Goal: Task Accomplishment & Management: Use online tool/utility

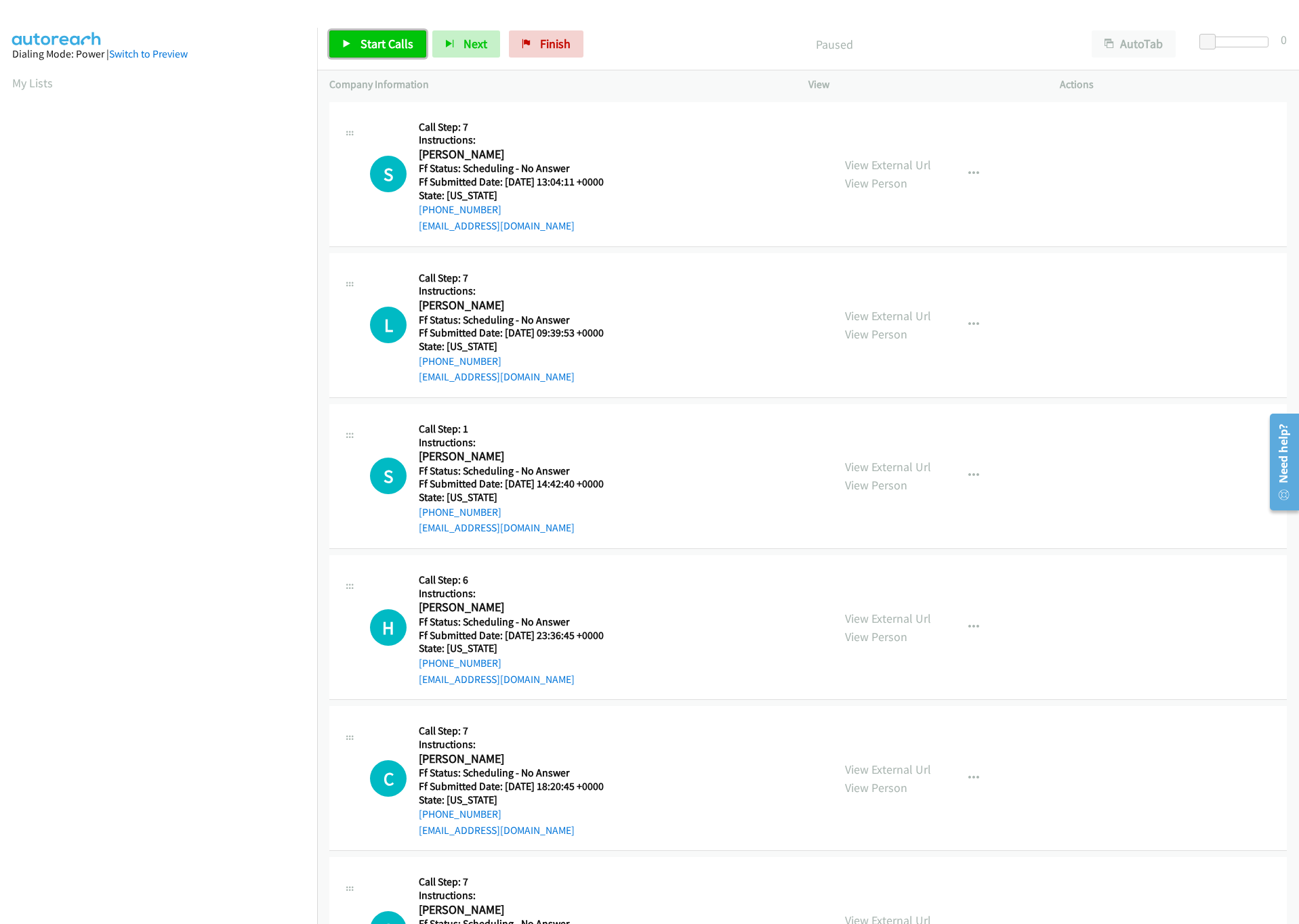
click at [373, 36] on span "Start Calls" at bounding box center [386, 44] width 52 height 15
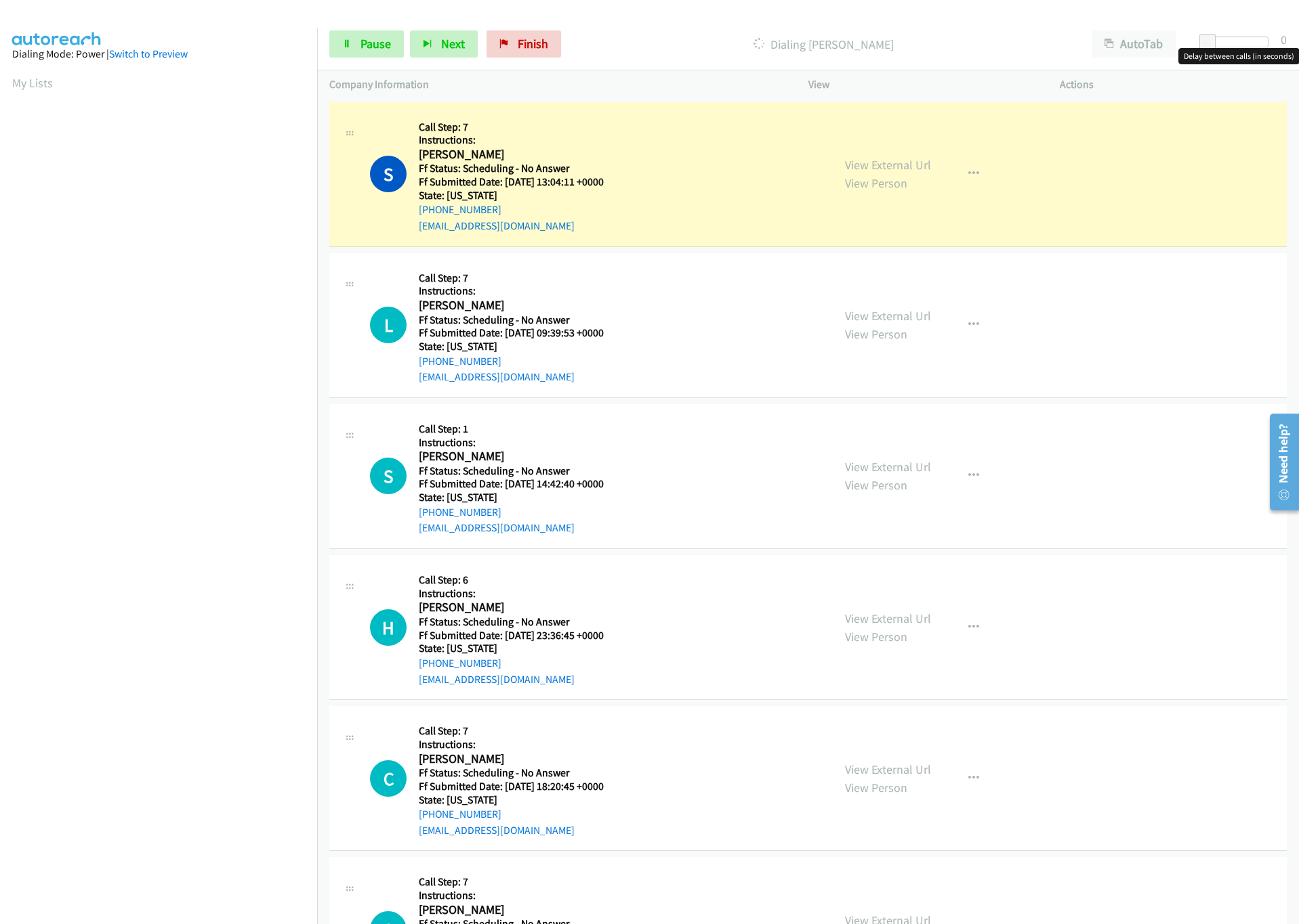
click at [1228, 43] on div at bounding box center [1236, 41] width 62 height 10
click at [1234, 41] on div at bounding box center [1230, 41] width 62 height 10
click at [1228, 39] on span at bounding box center [1235, 42] width 16 height 16
click at [1225, 39] on div at bounding box center [1230, 41] width 62 height 10
click at [863, 165] on link "View External Url" at bounding box center [888, 165] width 86 height 15
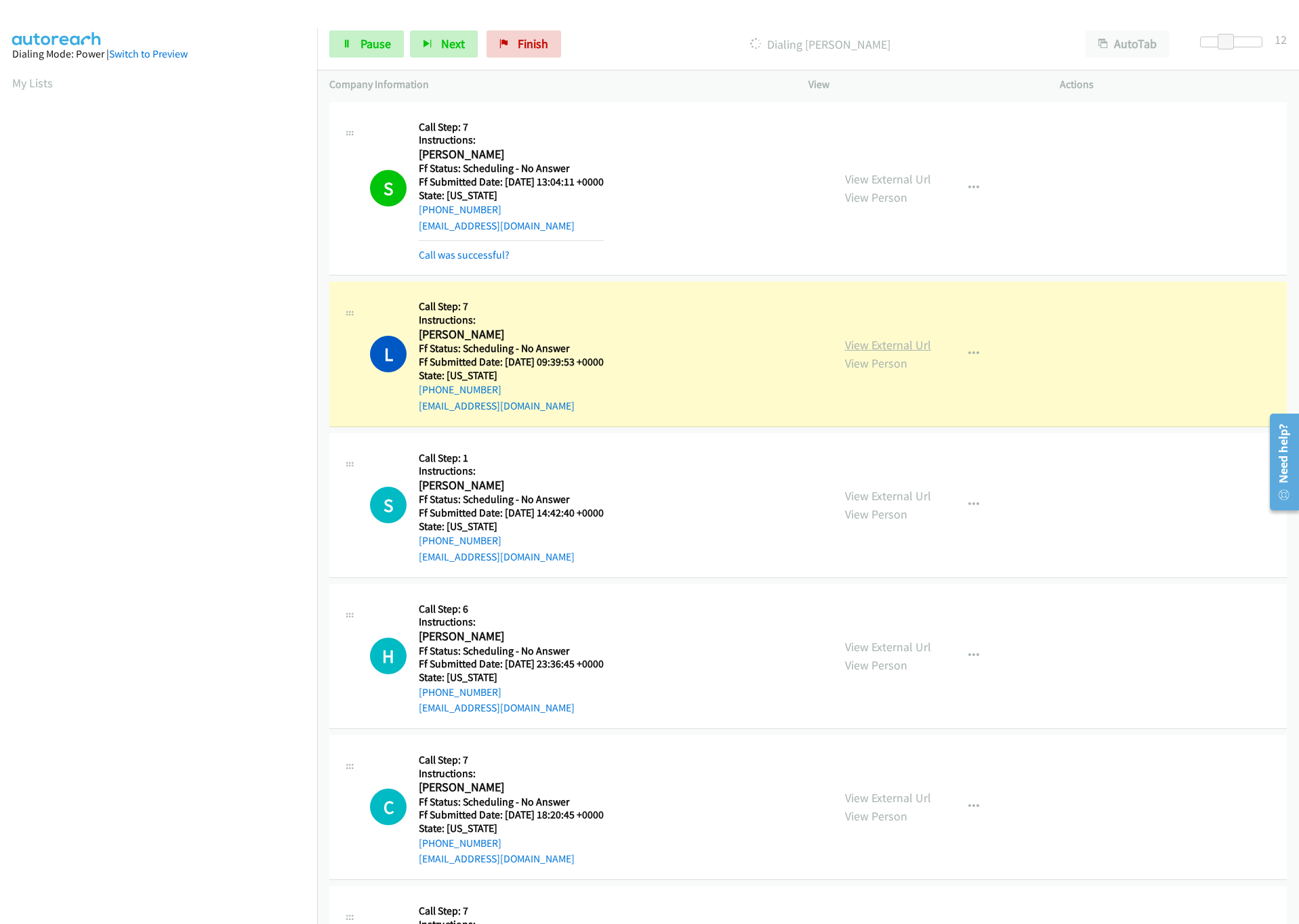
click at [868, 340] on link "View External Url" at bounding box center [888, 345] width 86 height 15
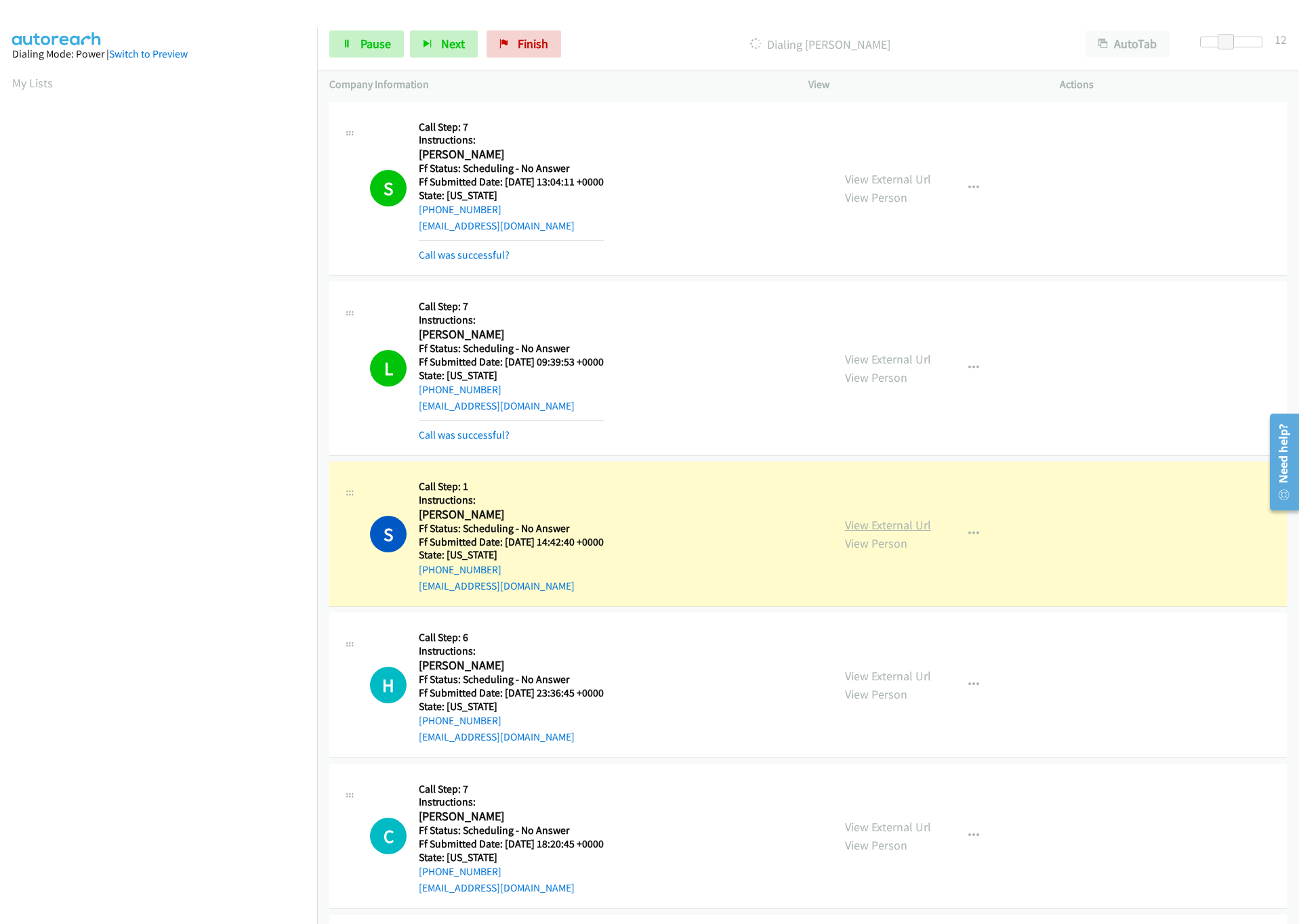
click at [877, 525] on link "View External Url" at bounding box center [888, 525] width 86 height 15
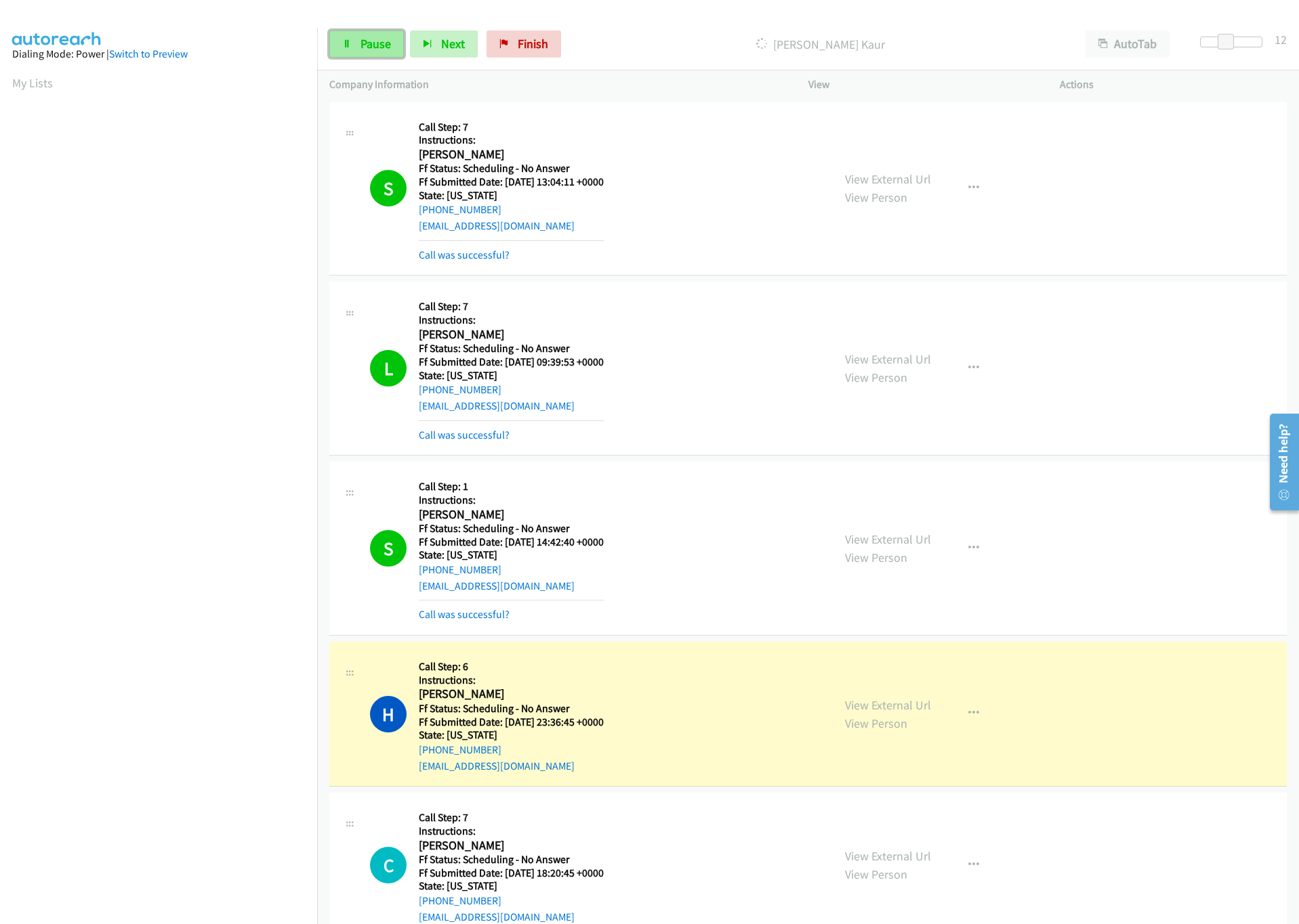
click at [362, 34] on link "Pause" at bounding box center [367, 44] width 74 height 27
click at [855, 704] on link "View External Url" at bounding box center [888, 705] width 86 height 15
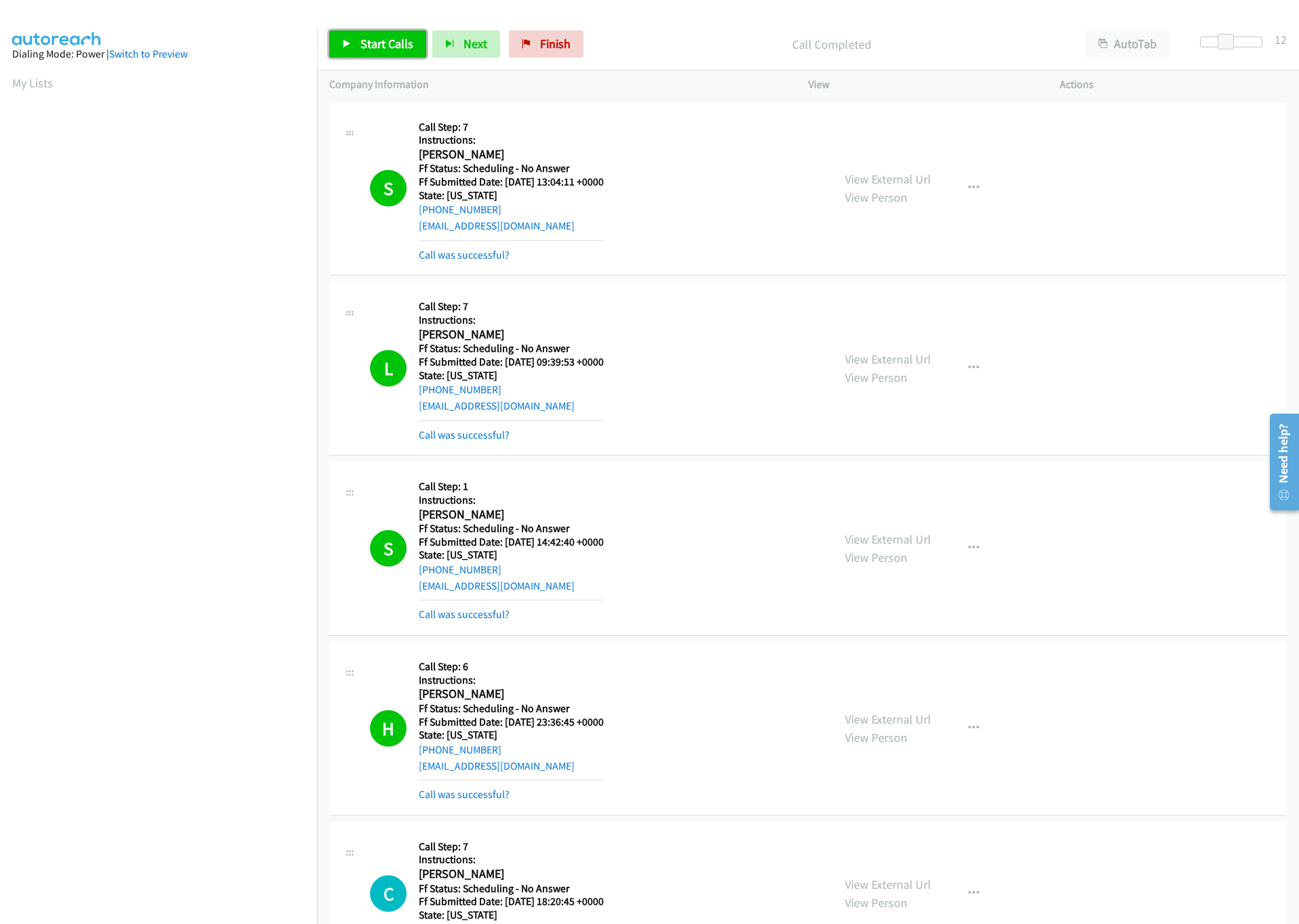
click at [351, 40] on icon at bounding box center [347, 45] width 10 height 10
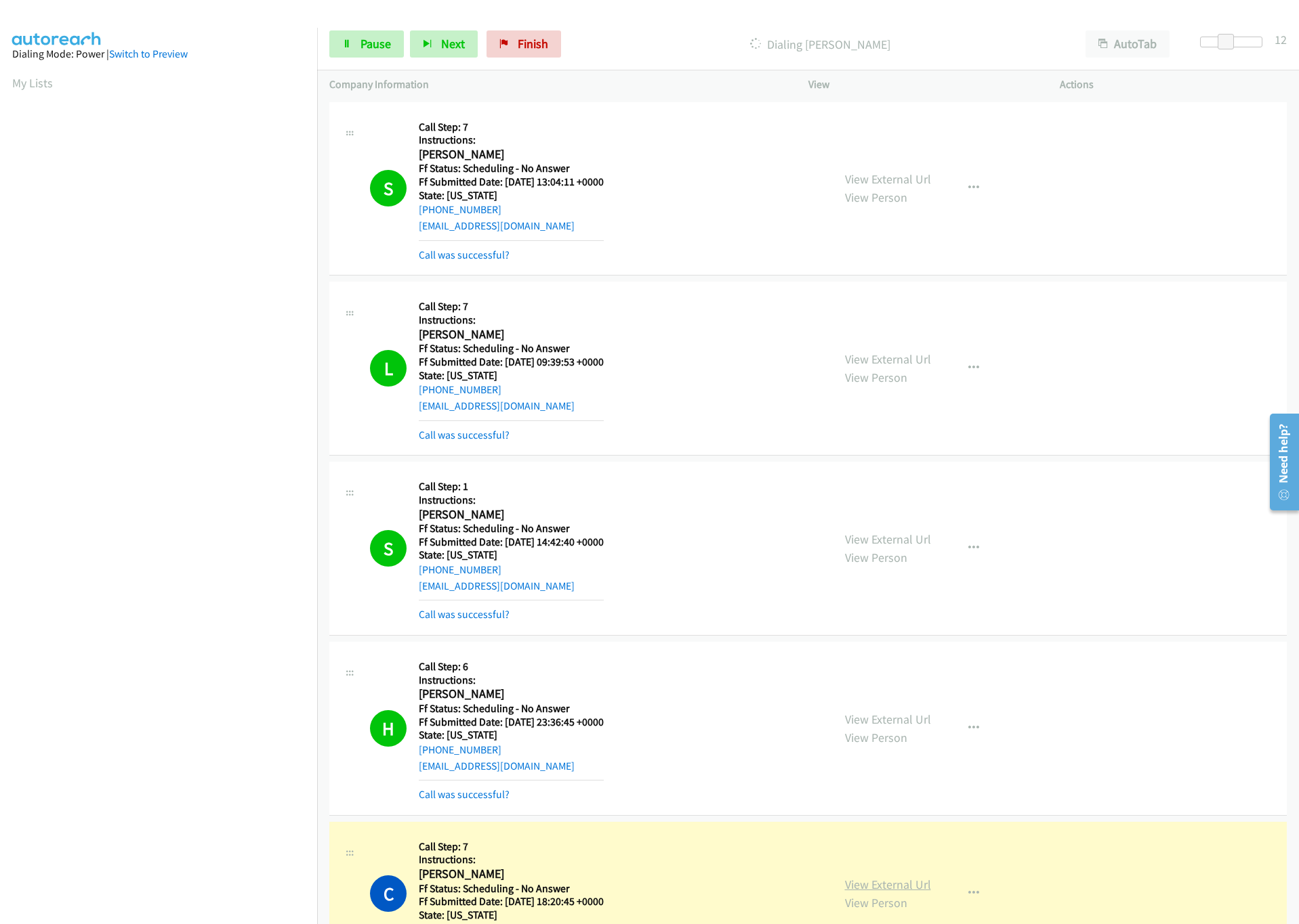
click at [902, 889] on link "View External Url" at bounding box center [888, 885] width 86 height 15
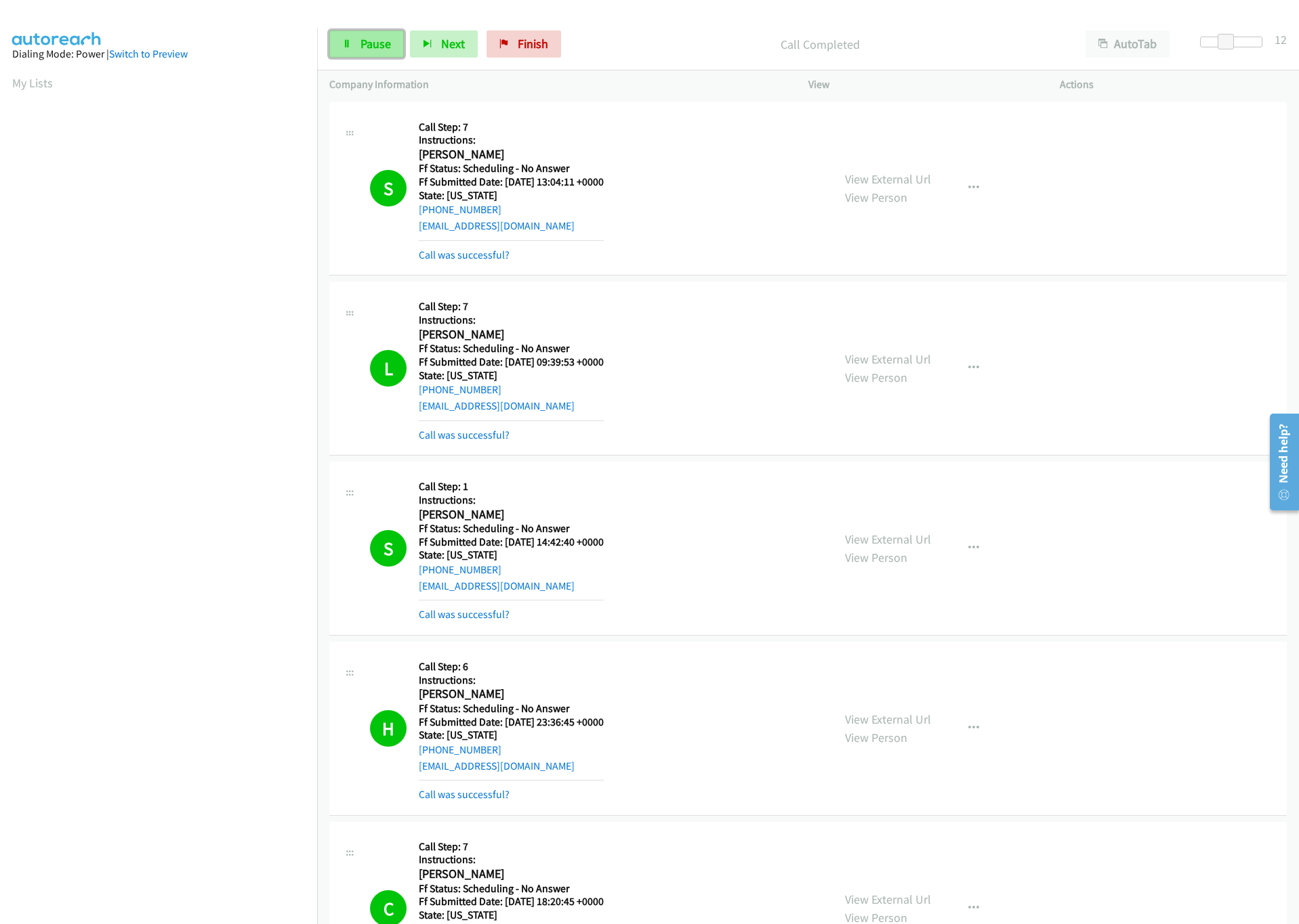
click at [374, 47] on span "Pause" at bounding box center [375, 44] width 30 height 15
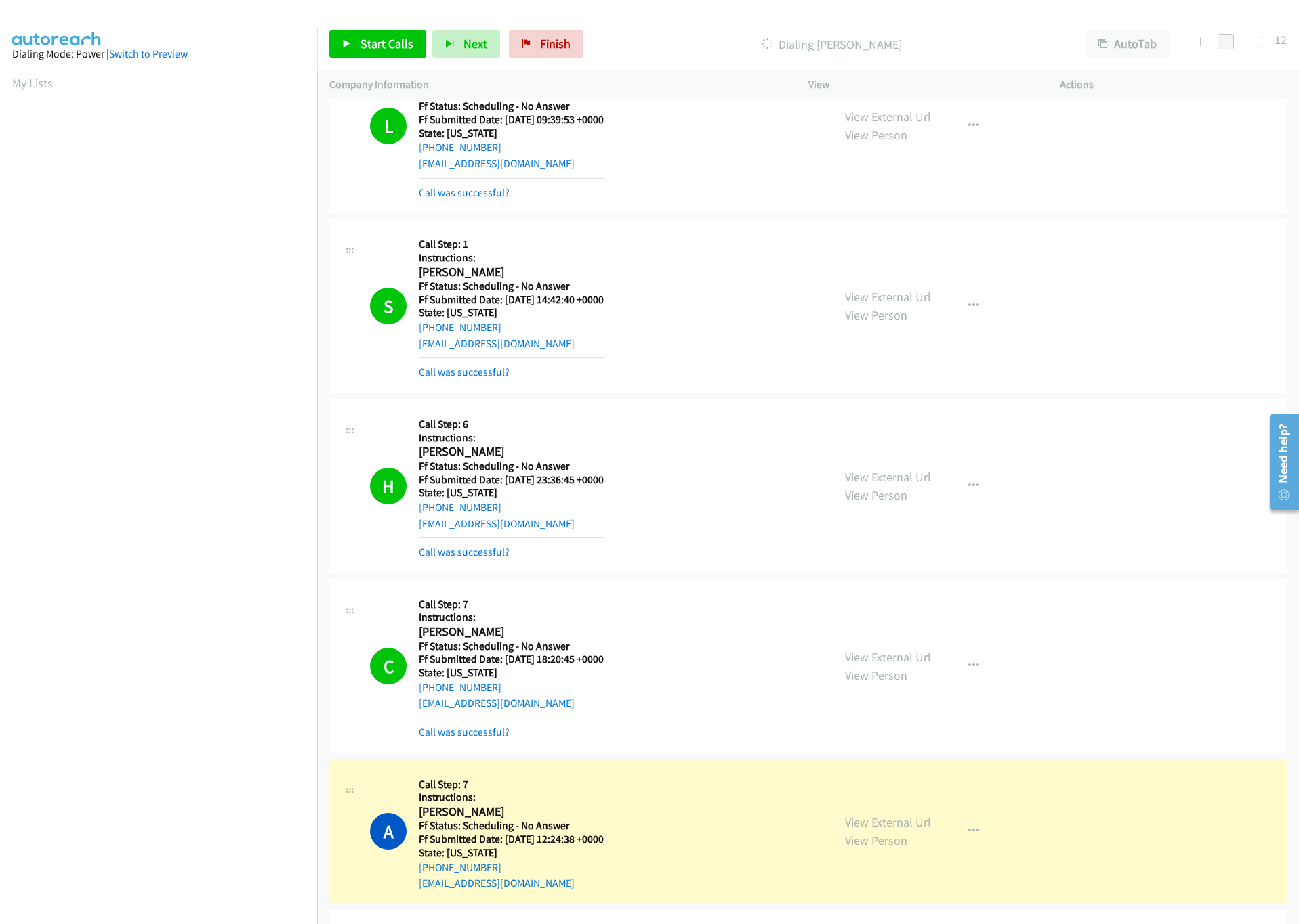
scroll to position [610, 0]
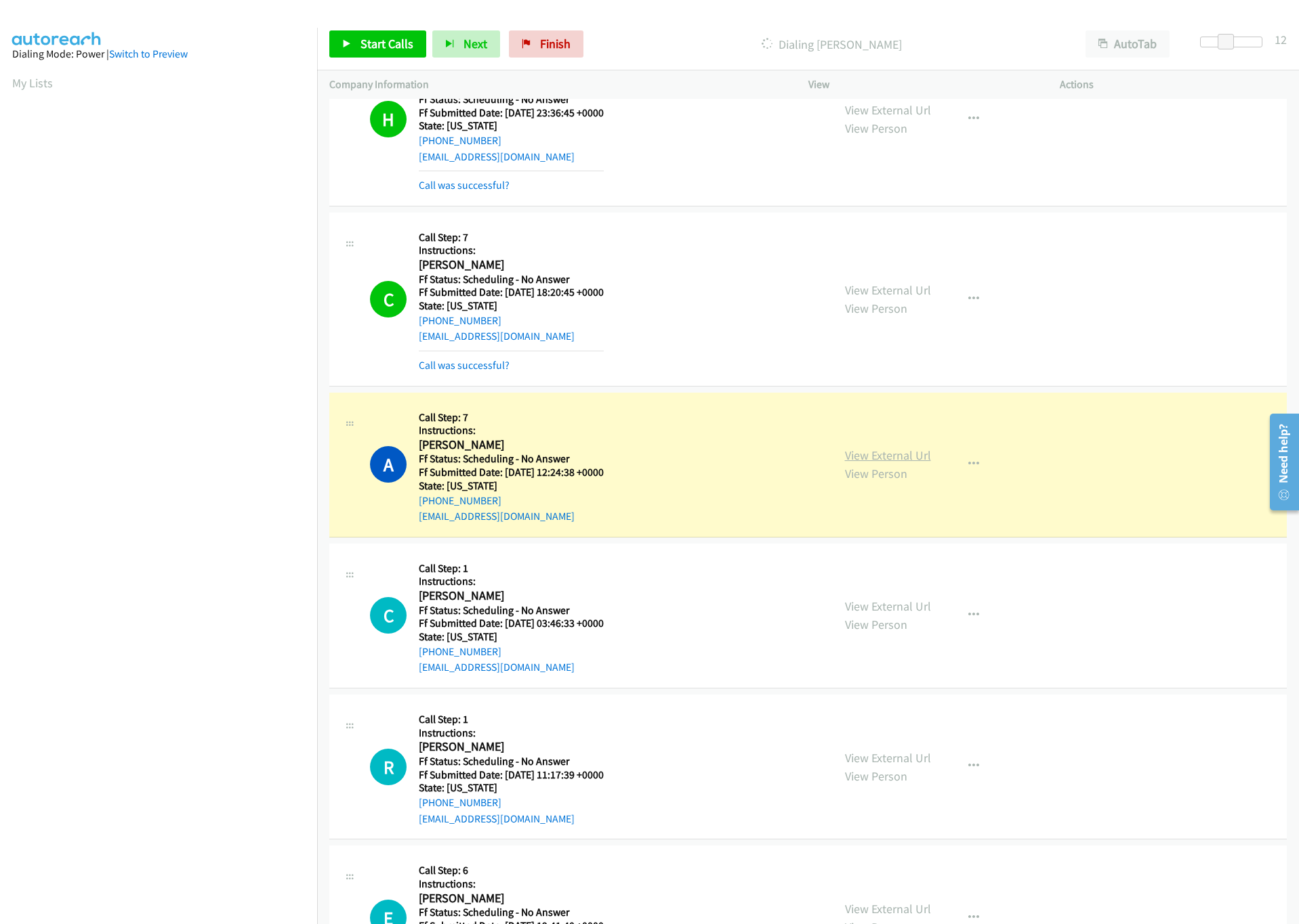
click at [891, 460] on link "View External Url" at bounding box center [888, 455] width 86 height 15
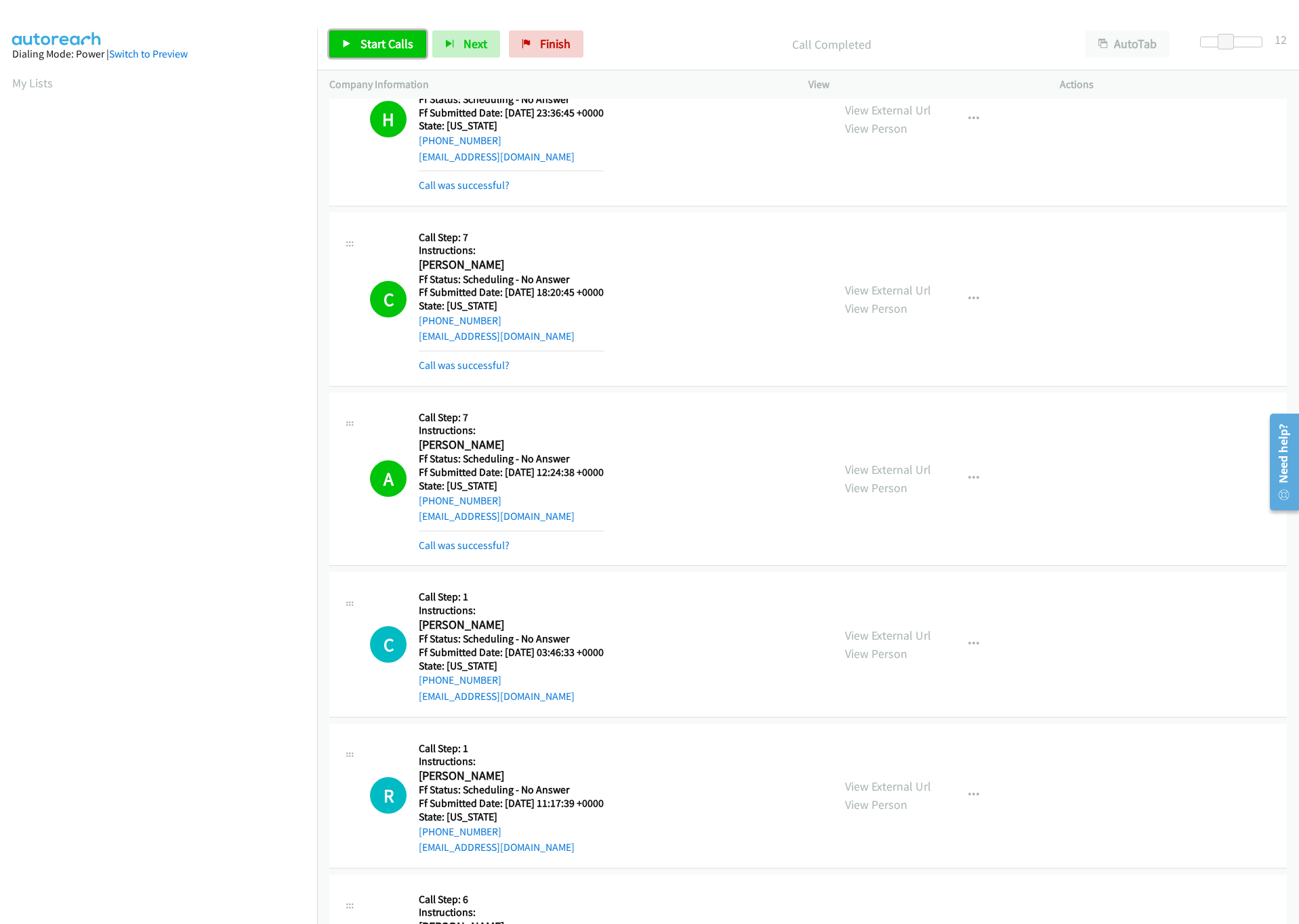
click at [393, 44] on span "Start Calls" at bounding box center [386, 44] width 52 height 15
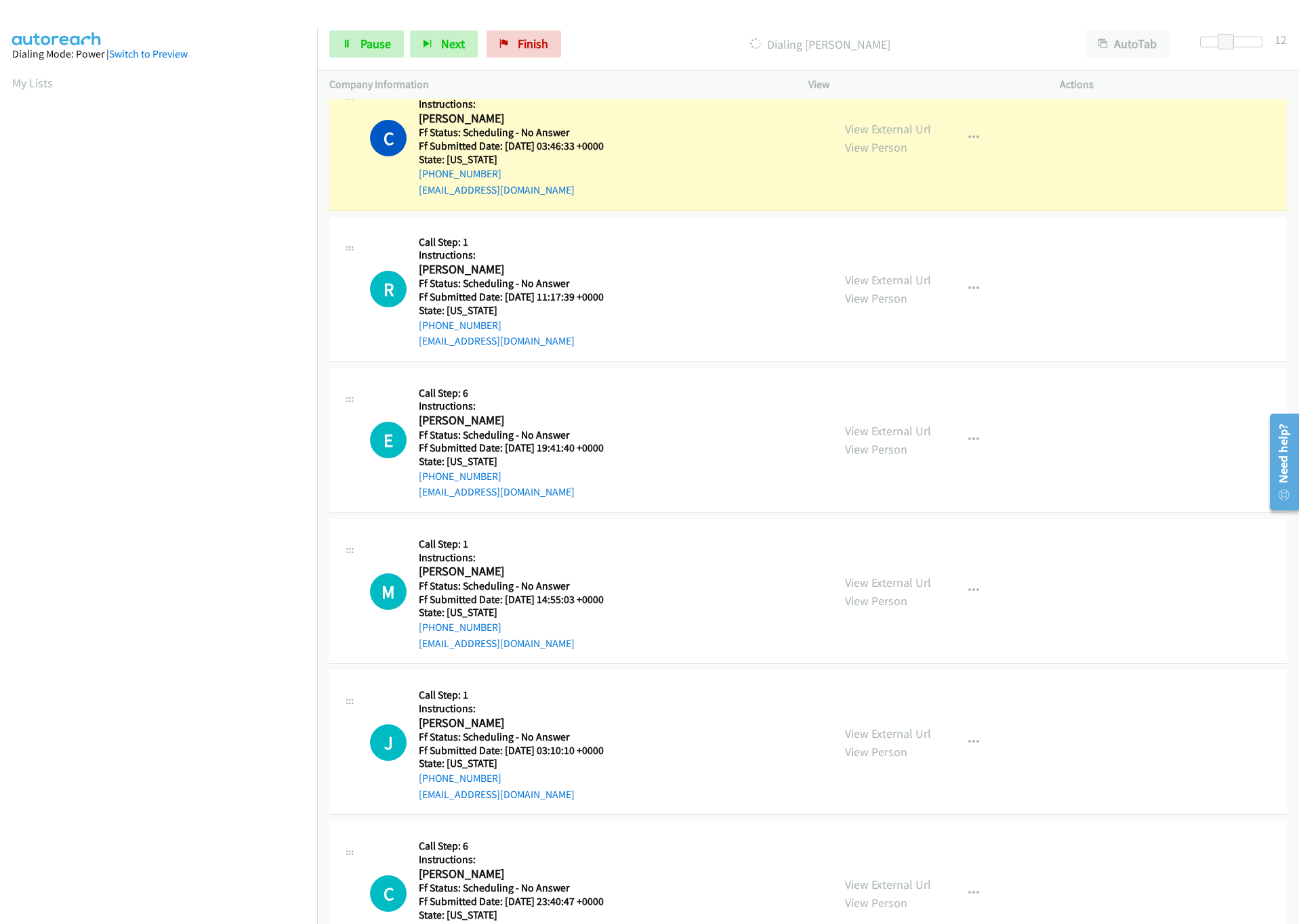
scroll to position [1117, 0]
click at [897, 124] on link "View External Url" at bounding box center [888, 128] width 86 height 15
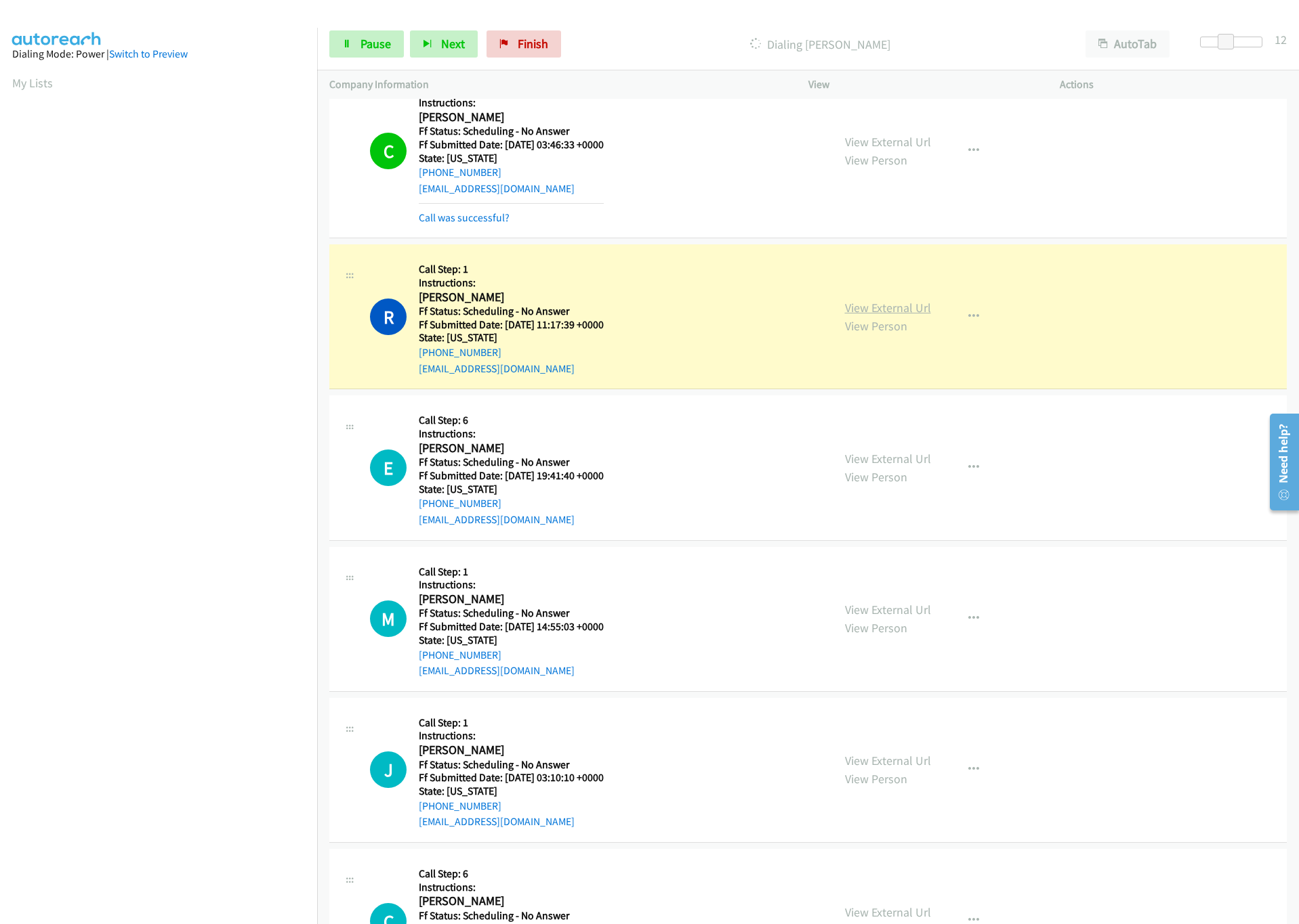
click at [906, 313] on link "View External Url" at bounding box center [888, 308] width 86 height 15
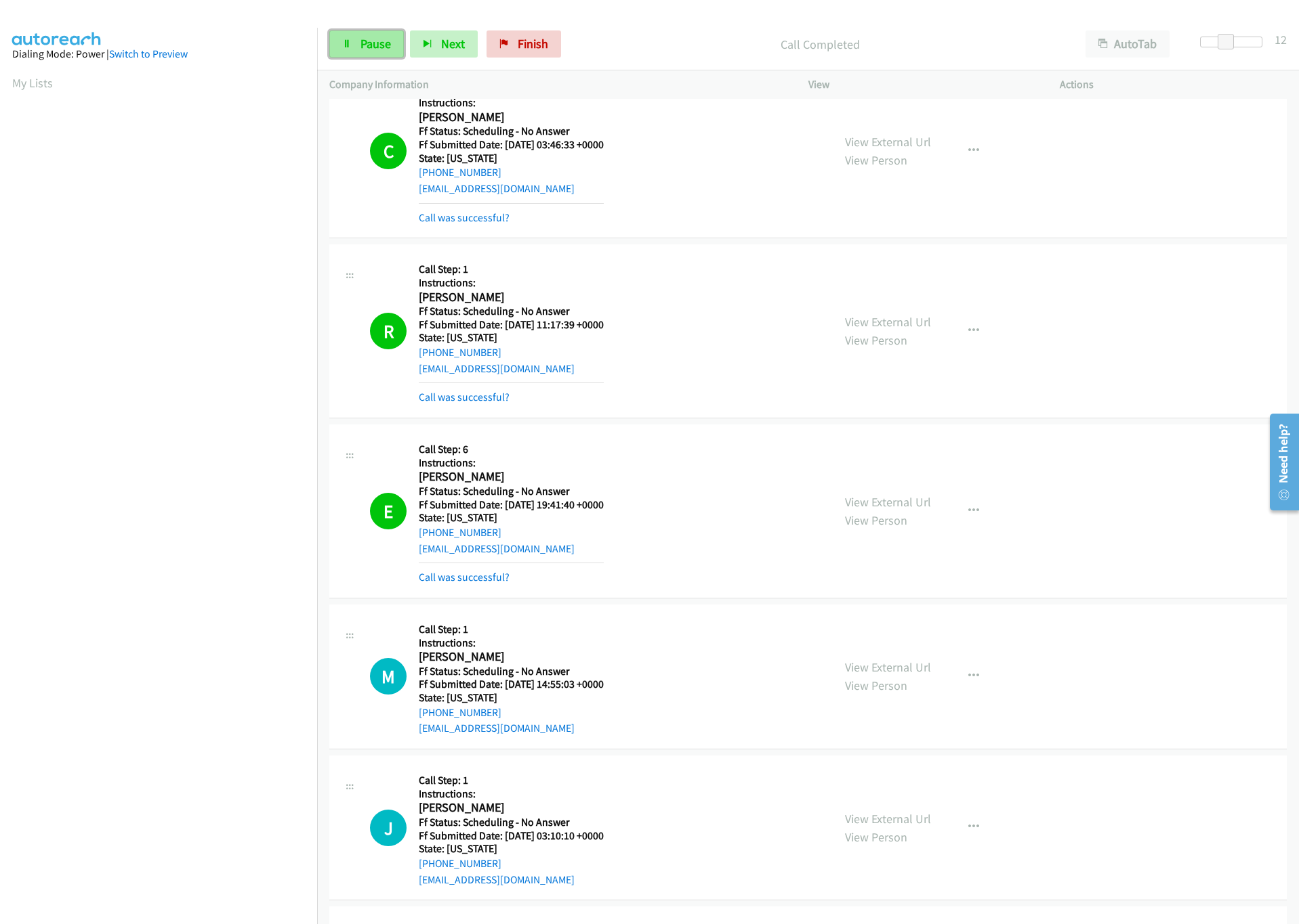
click at [360, 45] on span "Pause" at bounding box center [375, 44] width 30 height 15
